Goal: Complete application form

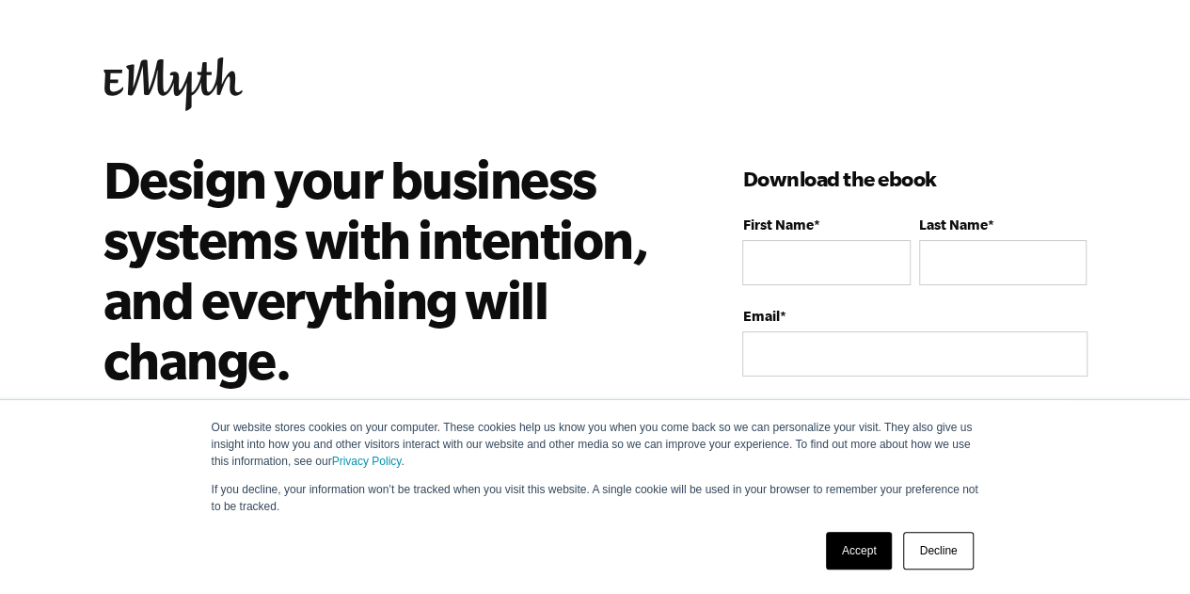
click at [850, 549] on link "Accept" at bounding box center [859, 551] width 67 height 38
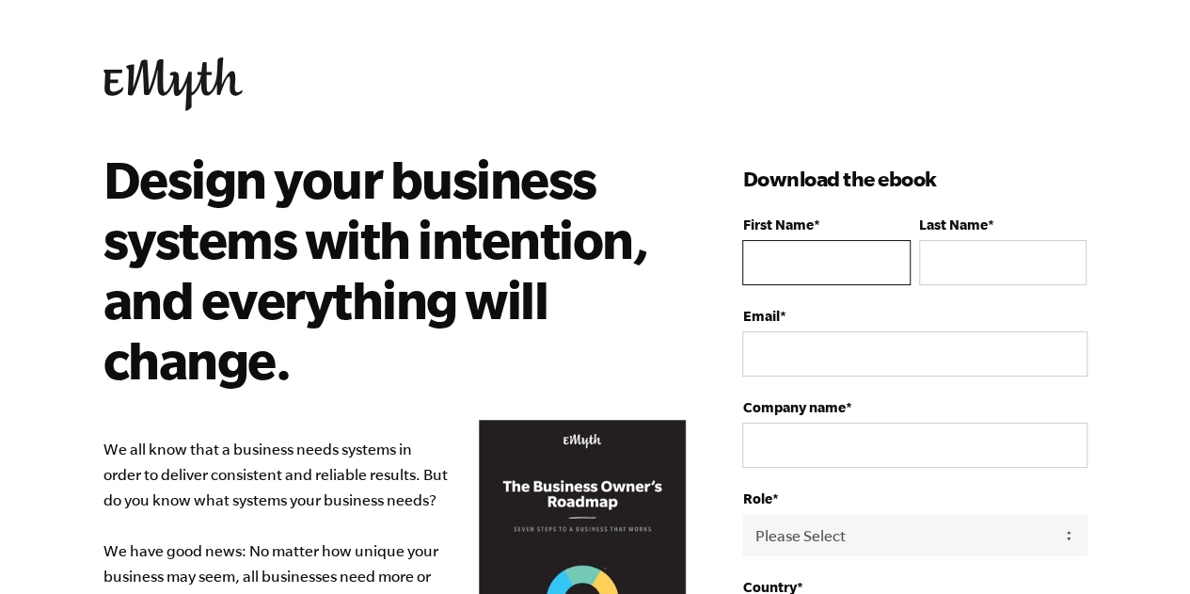
click at [794, 255] on input "First Name *" at bounding box center [825, 262] width 167 height 45
type input "[PERSON_NAME]"
type input "[PERSON_NAME][EMAIL_ADDRESS][PERSON_NAME][DOMAIN_NAME]"
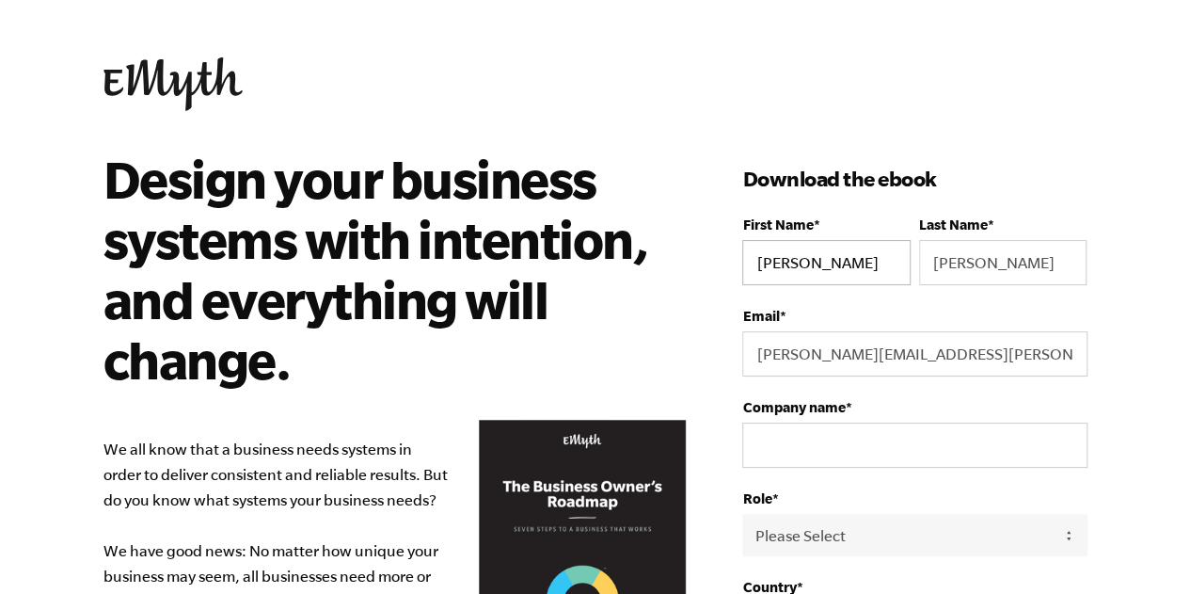
select select "[GEOGRAPHIC_DATA]"
type input "17205824184"
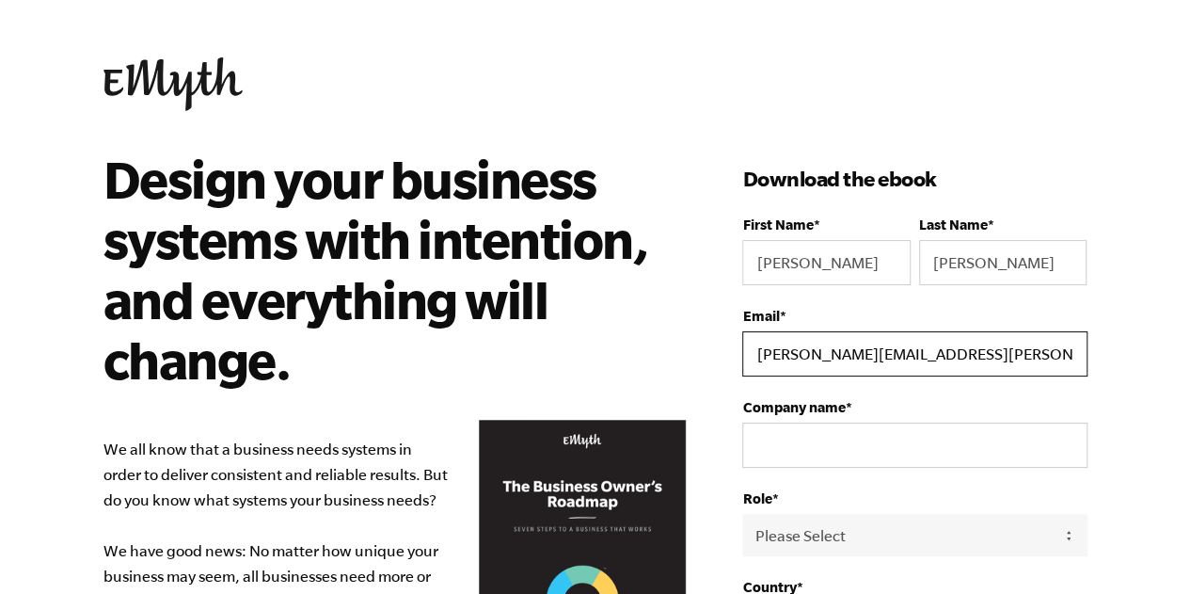
click at [921, 351] on input "[PERSON_NAME][EMAIL_ADDRESS][PERSON_NAME][DOMAIN_NAME]" at bounding box center [914, 353] width 344 height 45
type input "[PERSON_NAME][EMAIL_ADDRESS][DOMAIN_NAME]"
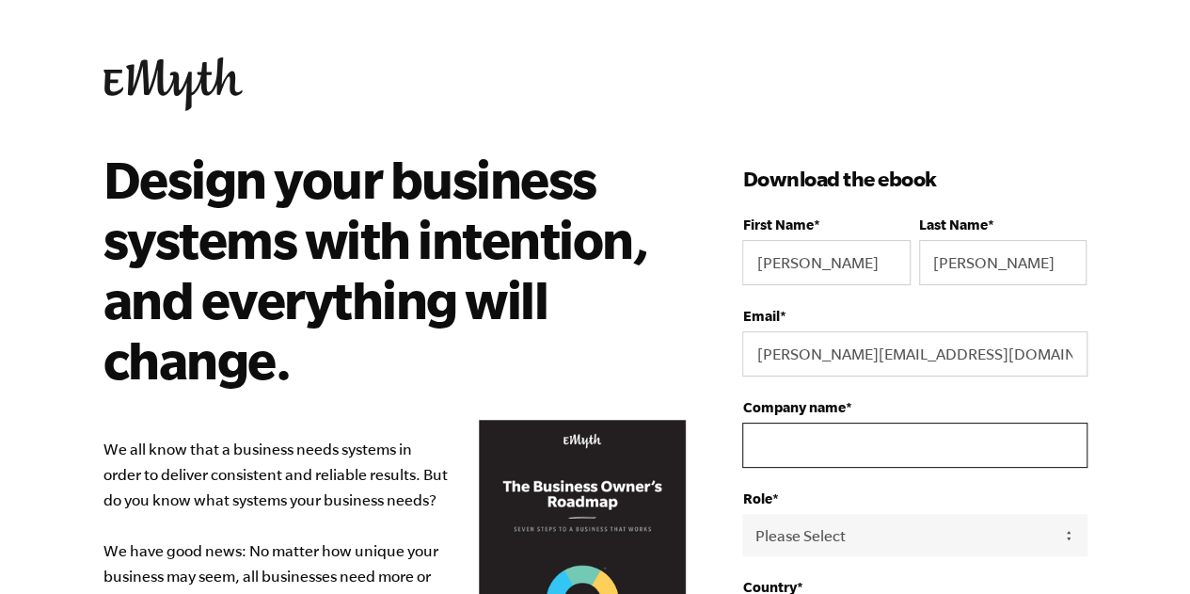
click at [861, 436] on input "Company name *" at bounding box center [914, 444] width 344 height 45
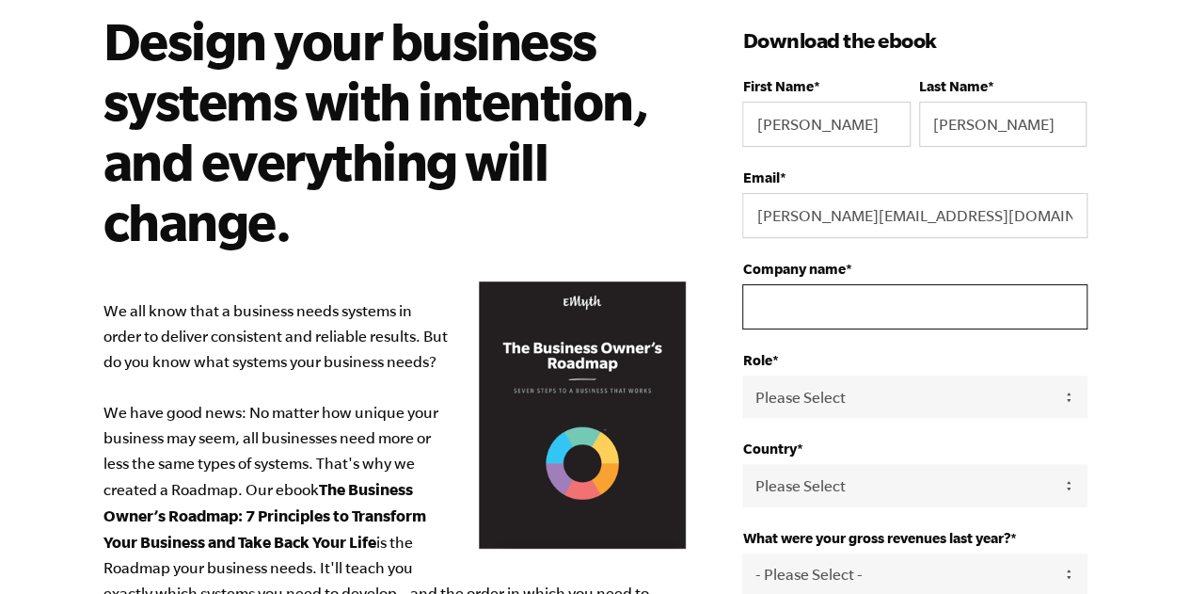
scroll to position [137, 0]
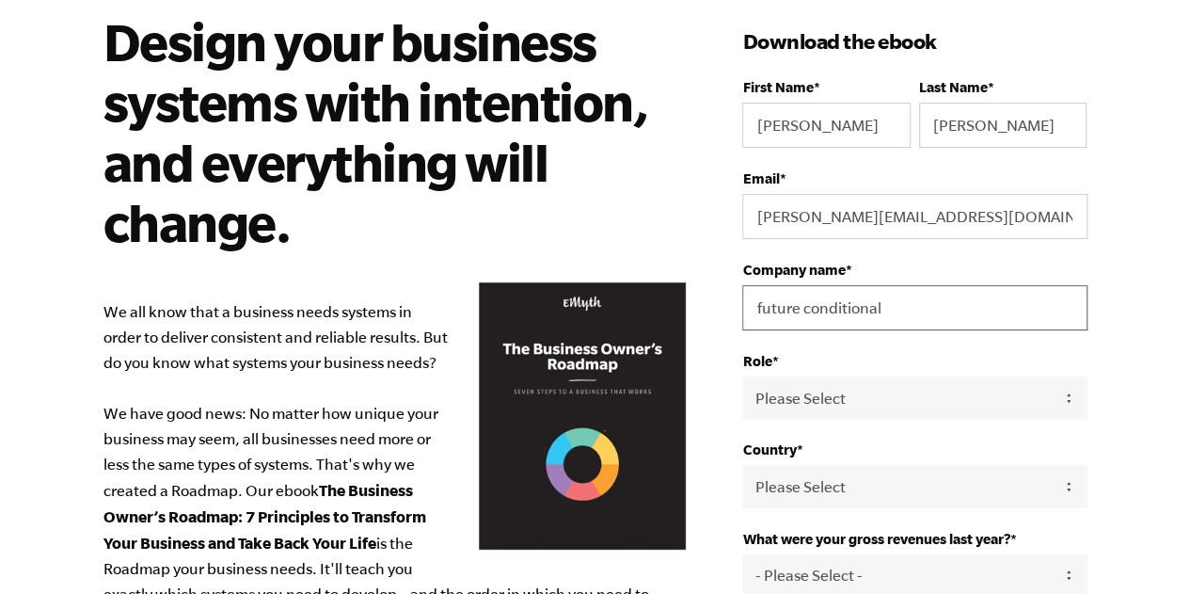
type input "future conditional"
click at [1136, 372] on body "Our website stores cookies on your computer. These cookies help us know you whe…" at bounding box center [595, 160] width 1190 height 594
click at [937, 405] on select "Please Select Owner Partner / Co-Owner Executive Employee / Other" at bounding box center [914, 397] width 344 height 42
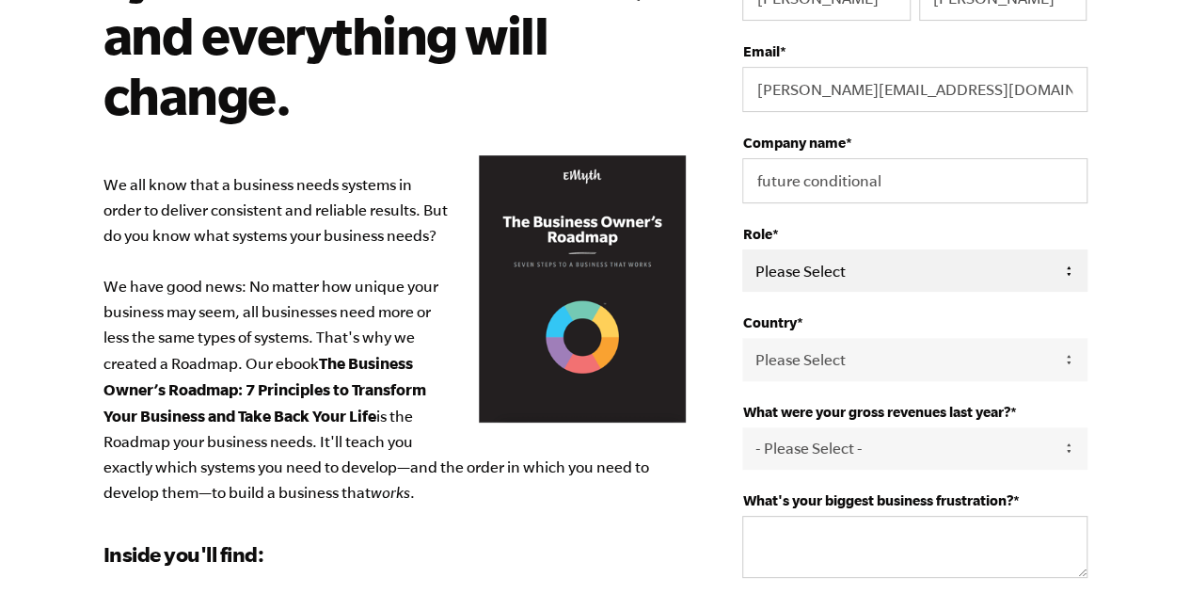
scroll to position [271, 0]
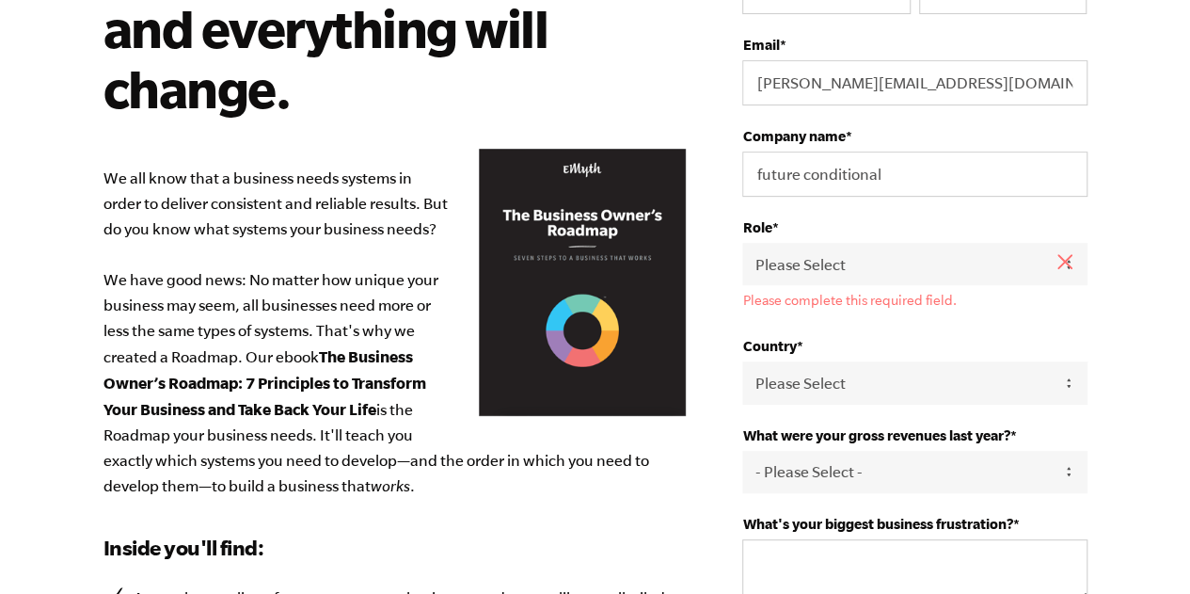
click at [833, 239] on div "Role * Please Select Owner Partner / Co-Owner Executive Employee / Other Please…" at bounding box center [914, 263] width 344 height 88
click at [828, 257] on select "Please Select Owner Partner / Co-Owner Executive Employee / Other" at bounding box center [914, 264] width 344 height 42
select select "Owner"
click at [742, 243] on select "Please Select Owner Partner / Co-Owner Executive Employee / Other" at bounding box center [914, 264] width 344 height 42
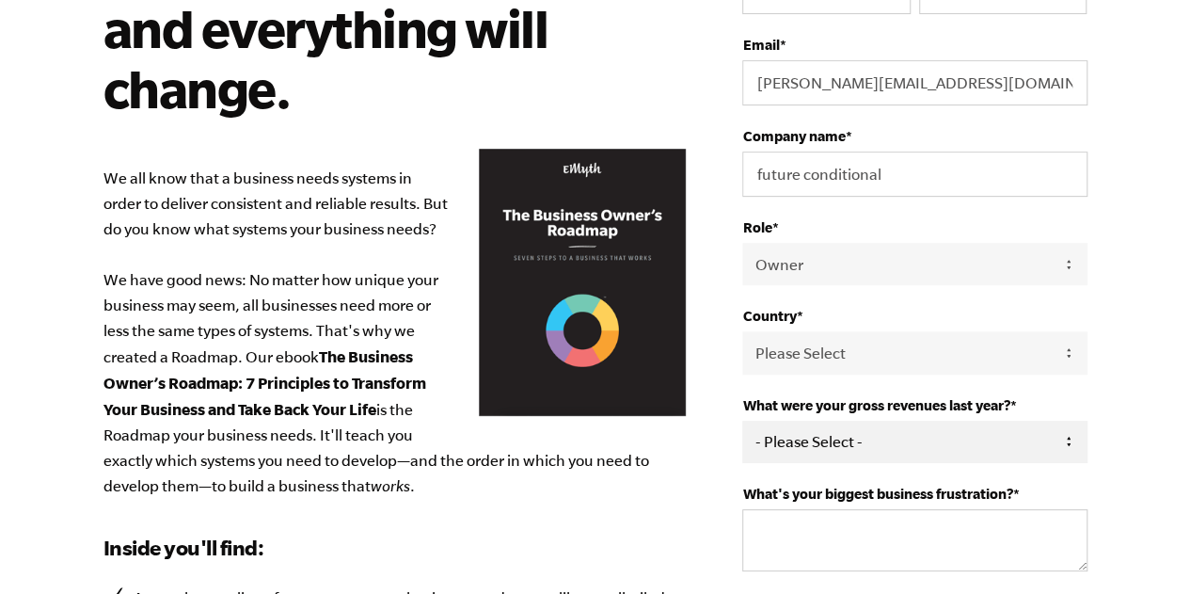
click at [804, 457] on select "- Please Select - 0-75K 76-150K 151-275K 276-500K 501-750K 751-1M 1-2.5M 2.5-5M…" at bounding box center [914, 442] width 344 height 42
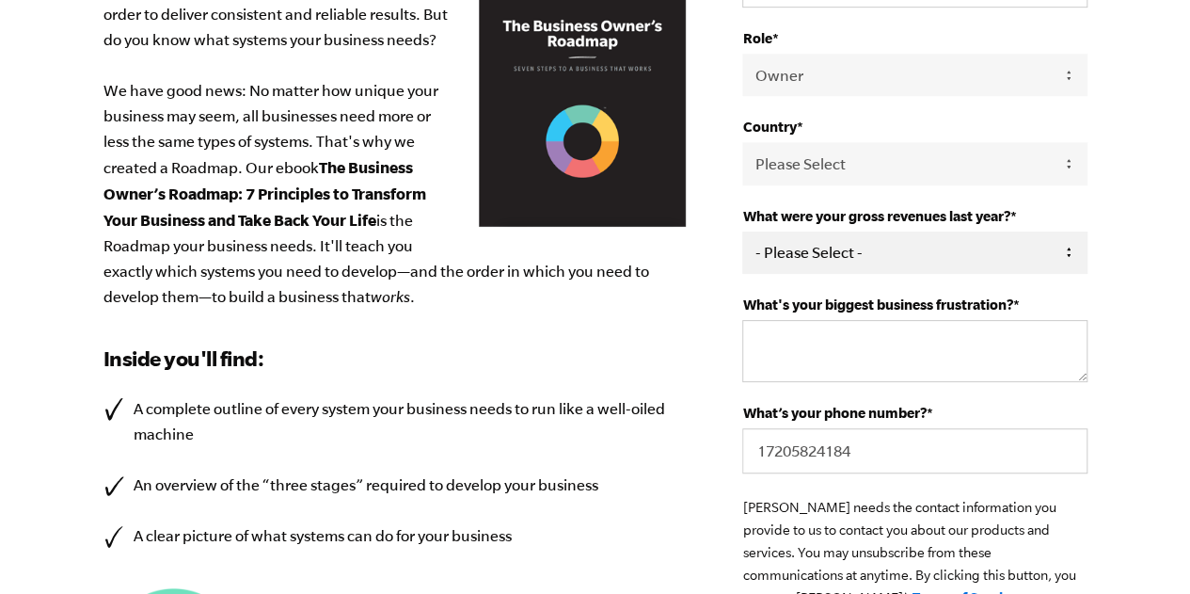
scroll to position [459, 0]
click at [793, 243] on select "- Please Select - 0-75K 76-150K 151-275K 276-500K 501-750K 751-1M 1-2.5M 2.5-5M…" at bounding box center [914, 253] width 344 height 42
select select "0-75K"
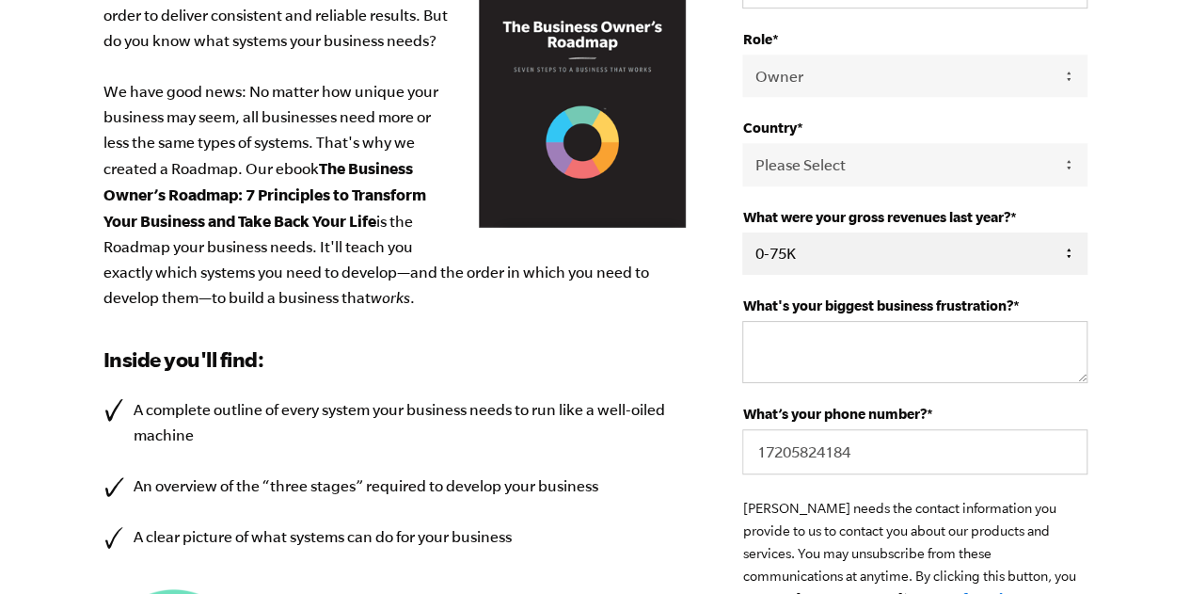
click at [742, 232] on select "- Please Select - 0-75K 76-150K 151-275K 276-500K 501-750K 751-1M 1-2.5M 2.5-5M…" at bounding box center [914, 253] width 344 height 42
click at [801, 361] on textarea "What's your biggest business frustration? *" at bounding box center [914, 352] width 344 height 62
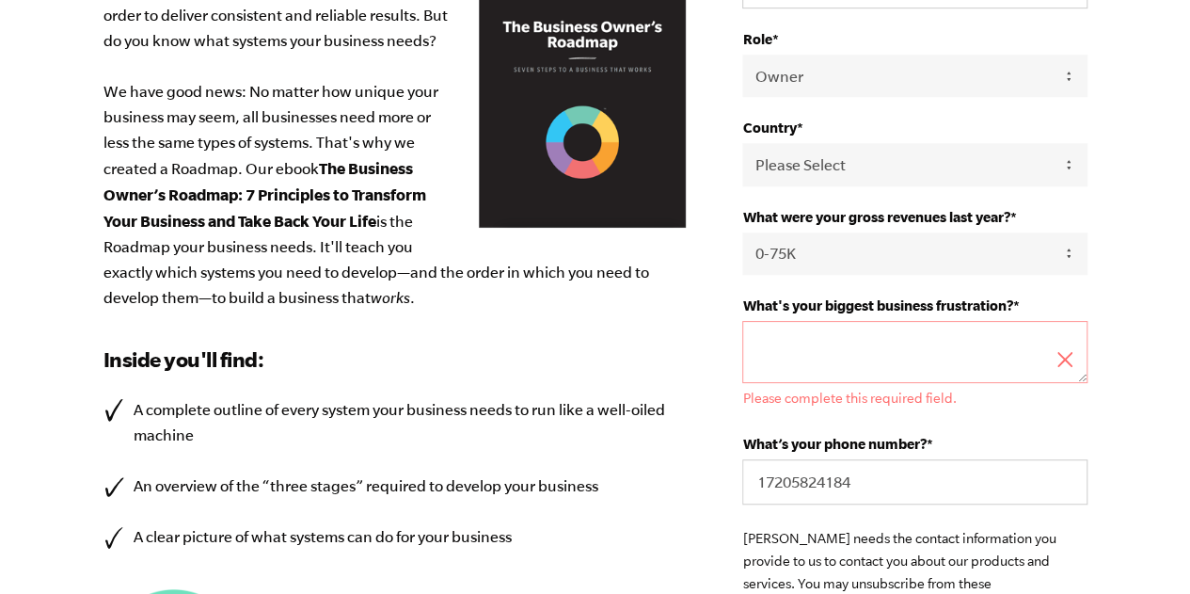
click at [739, 349] on div "Design your business systems with intention, and everything will change. We all…" at bounding box center [423, 255] width 640 height 1131
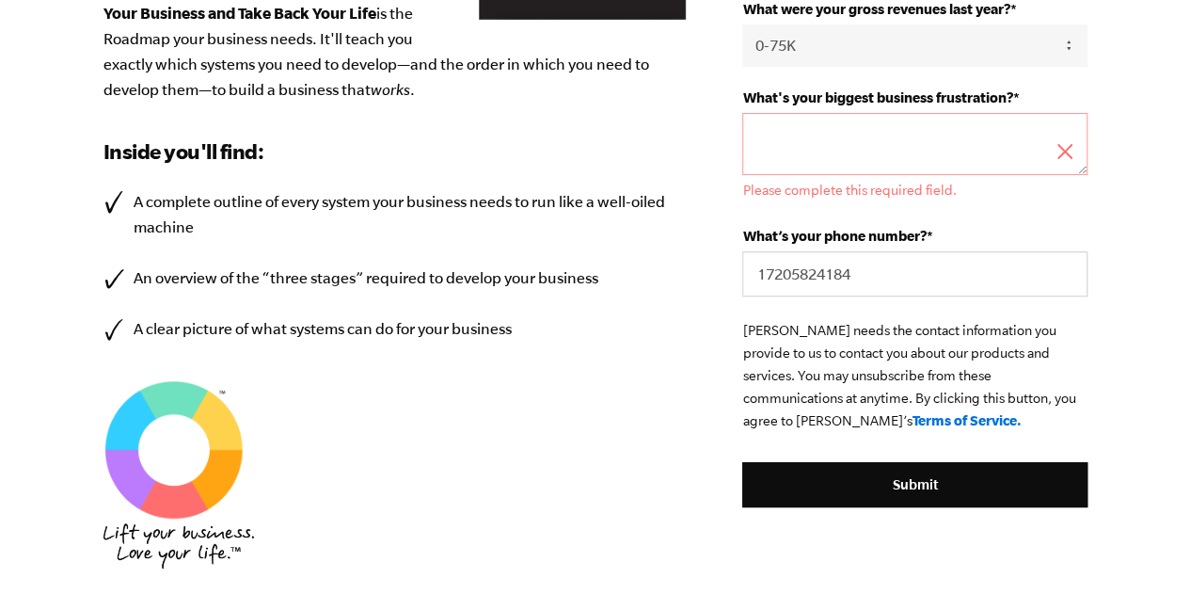
scroll to position [482, 0]
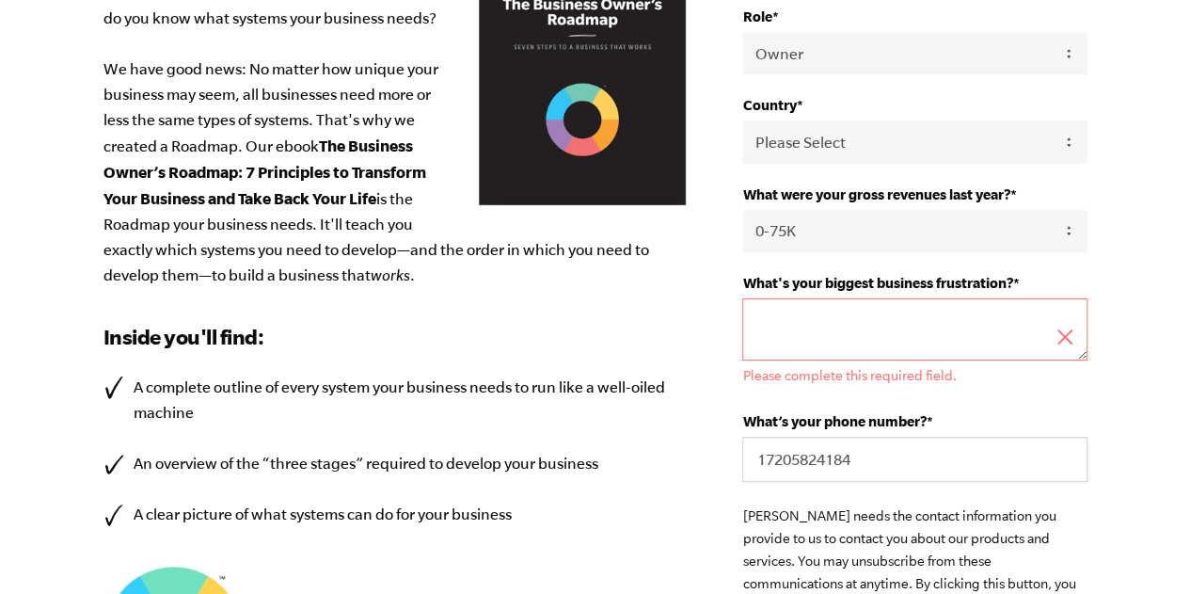
click at [850, 324] on textarea "What's your biggest business frustration? *" at bounding box center [914, 329] width 344 height 62
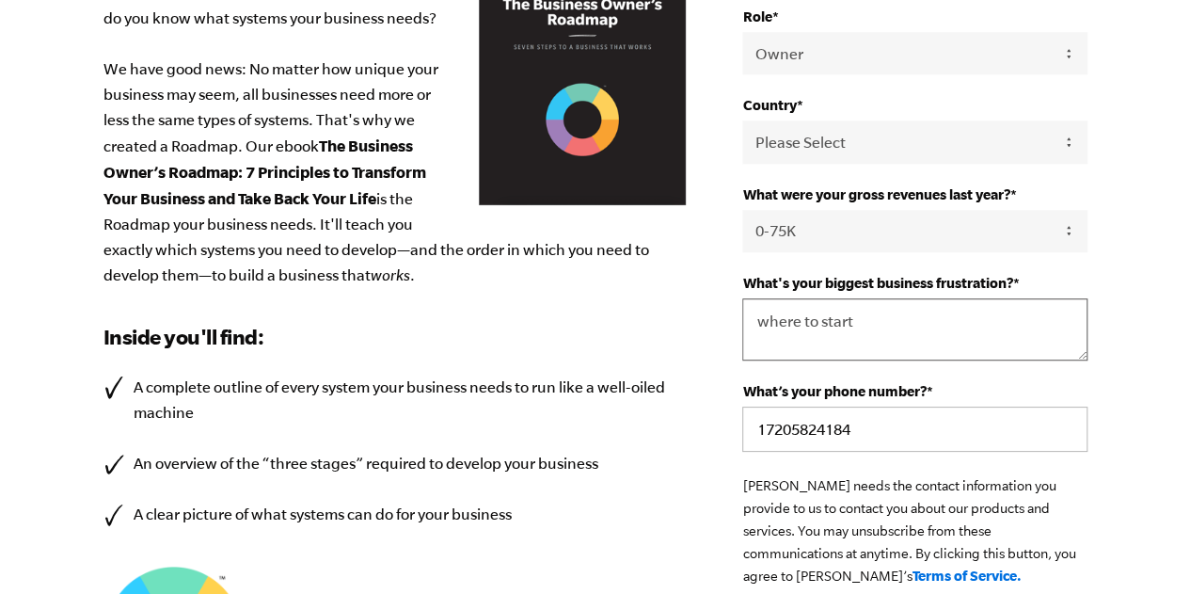
type textarea "where to start"
drag, startPoint x: 858, startPoint y: 415, endPoint x: 687, endPoint y: 416, distance: 171.2
click at [687, 416] on div "Design your business systems with intention, and everything will change. We all…" at bounding box center [595, 259] width 1029 height 1185
type input "2316704610"
click at [778, 532] on p "[PERSON_NAME] needs the contact information you provide to us to contact you ab…" at bounding box center [914, 530] width 344 height 113
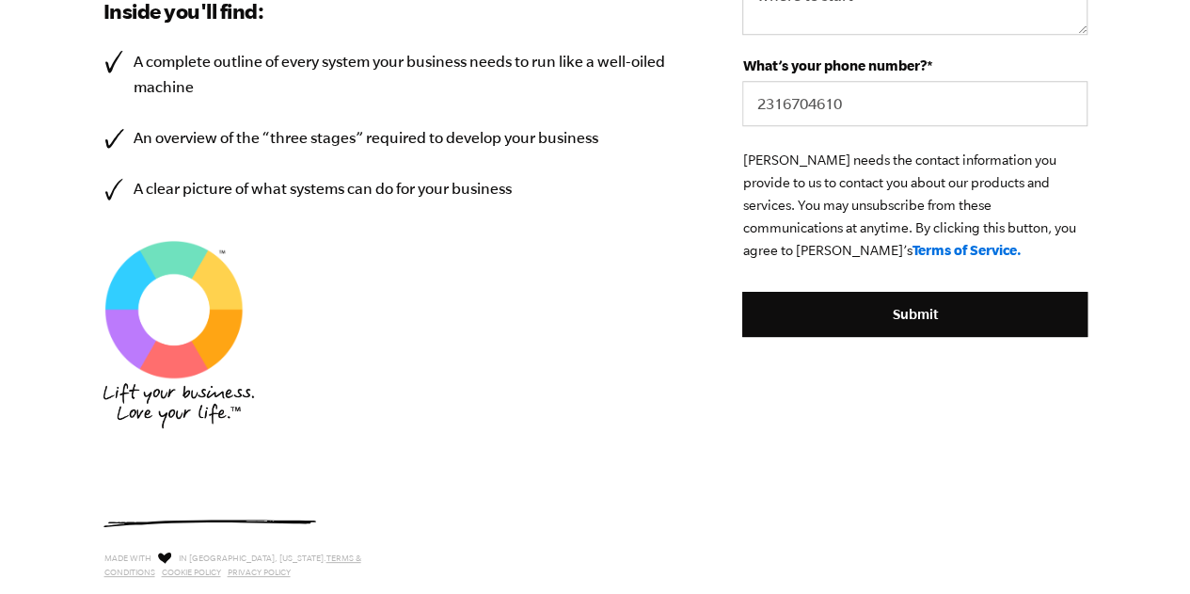
scroll to position [844, 0]
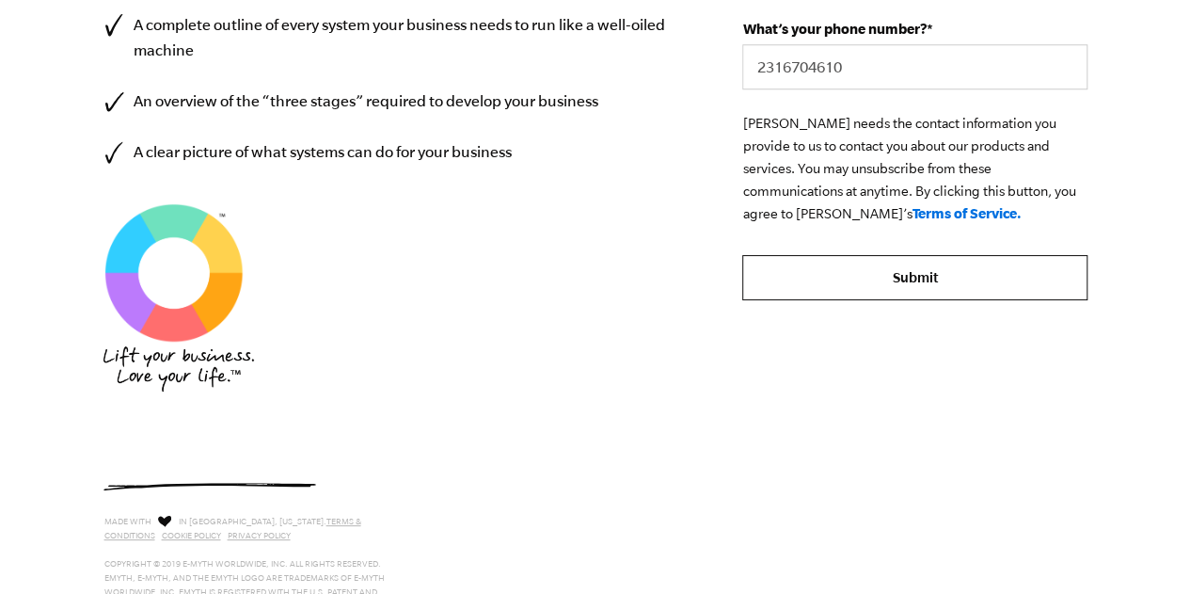
click at [803, 294] on input "Submit" at bounding box center [914, 277] width 344 height 45
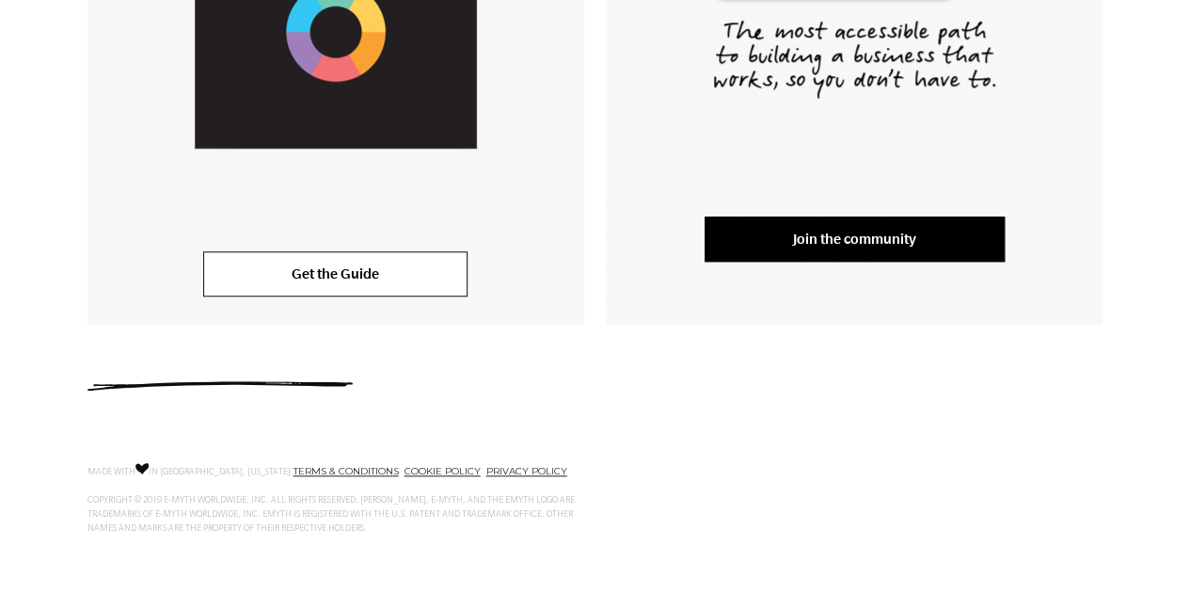
scroll to position [681, 0]
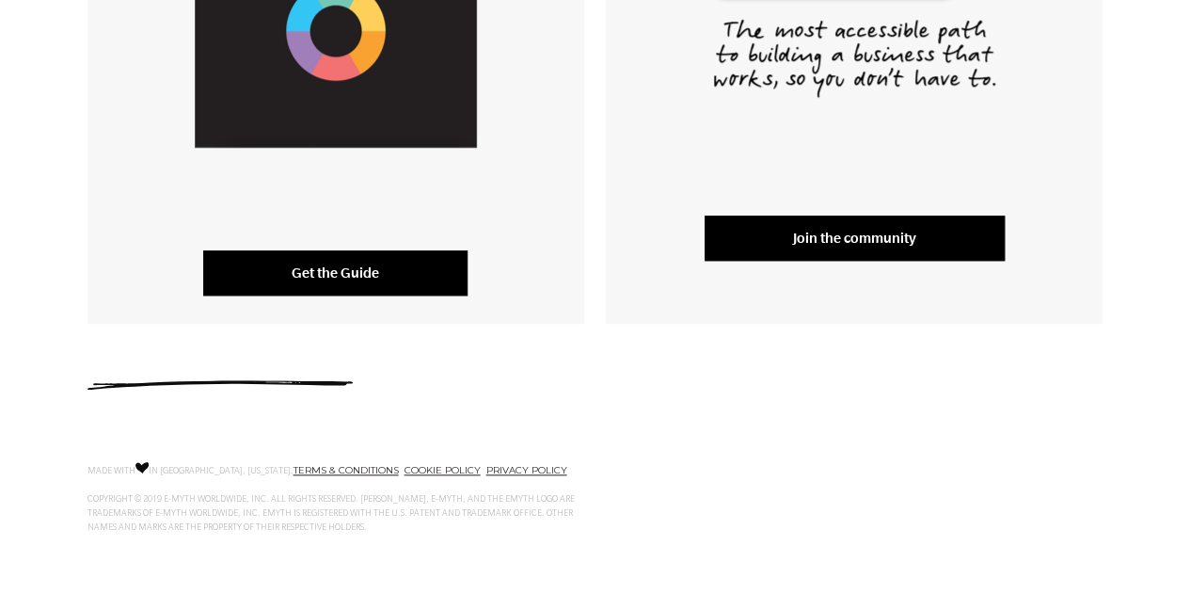
click at [384, 277] on link "Get the Guide" at bounding box center [335, 272] width 264 height 45
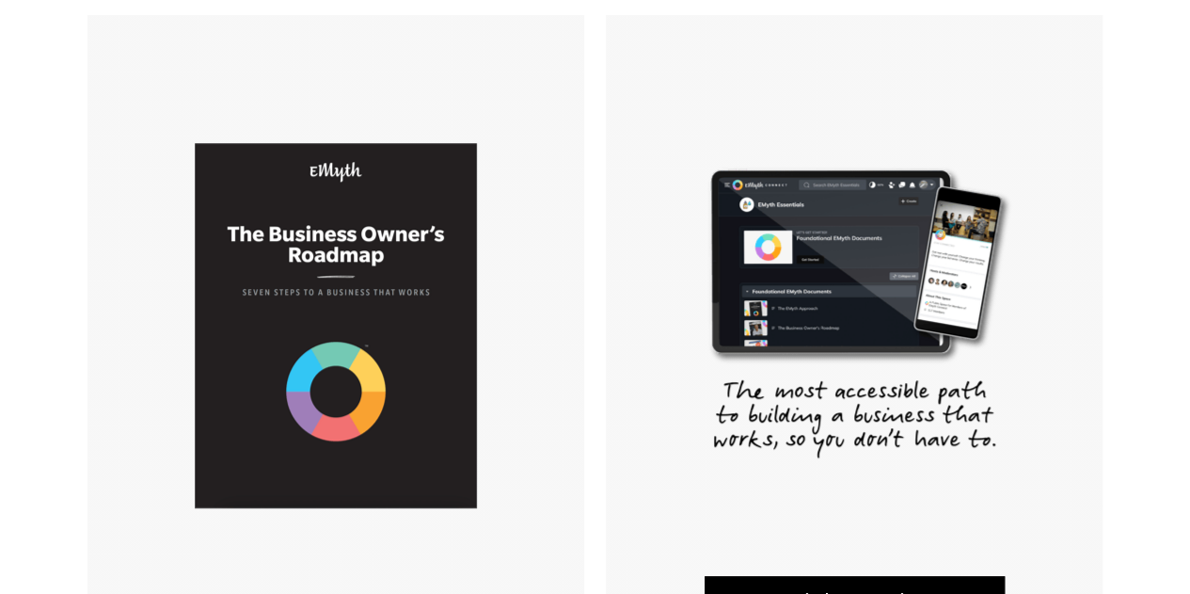
scroll to position [310, 0]
